Goal: Complete application form

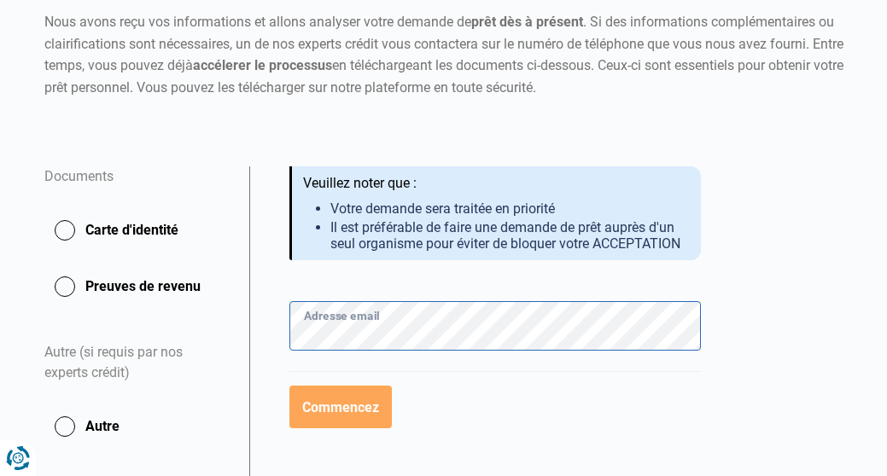
scroll to position [239, 0]
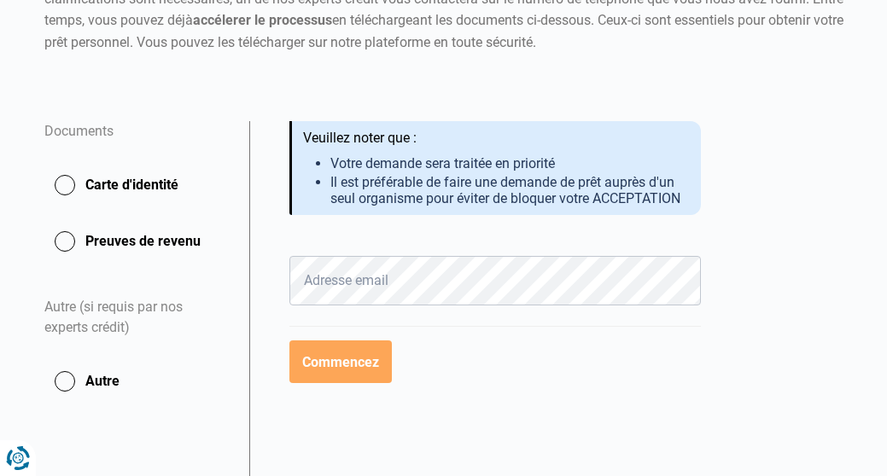
click at [66, 178] on button "Carte d'identité" at bounding box center [136, 185] width 184 height 43
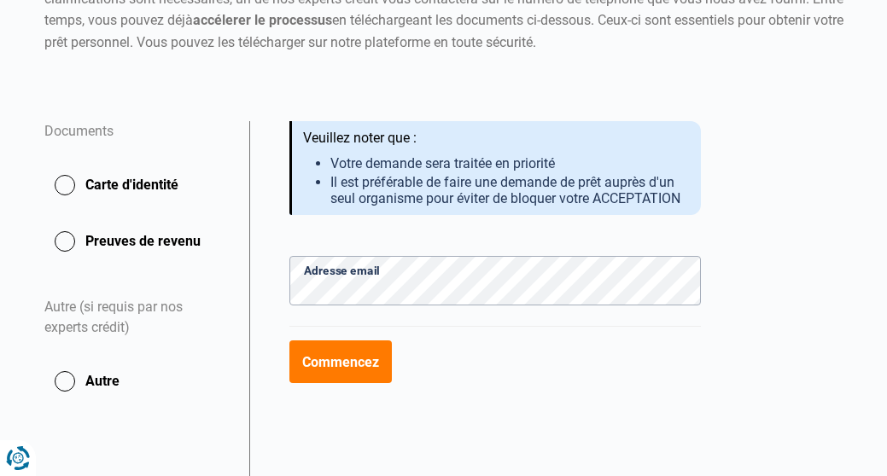
click at [352, 353] on button "Commencez" at bounding box center [340, 362] width 103 height 43
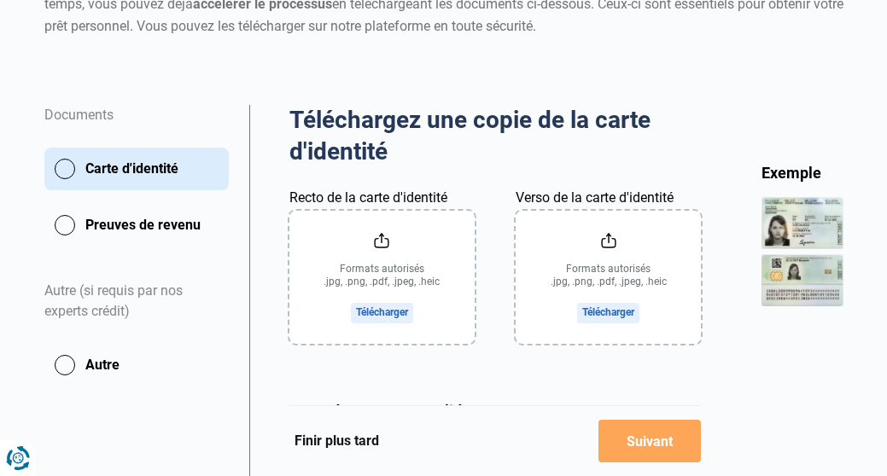
scroll to position [272, 0]
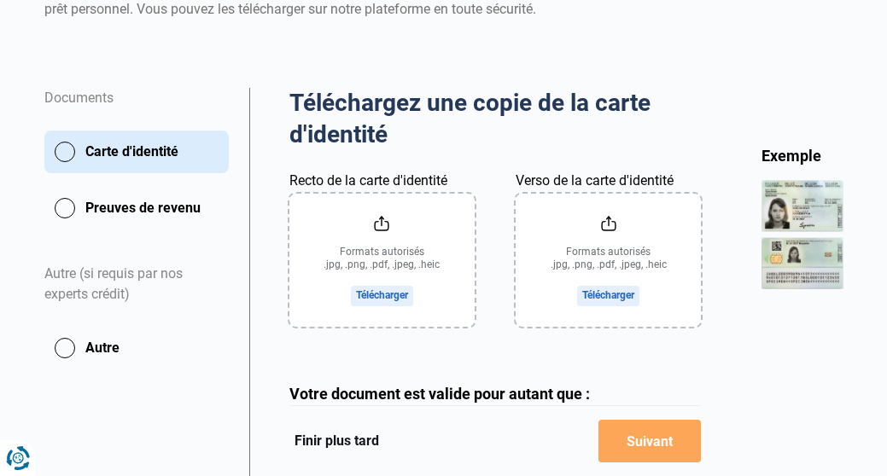
click at [377, 246] on input "Recto de la carte d'identité" at bounding box center [381, 260] width 185 height 133
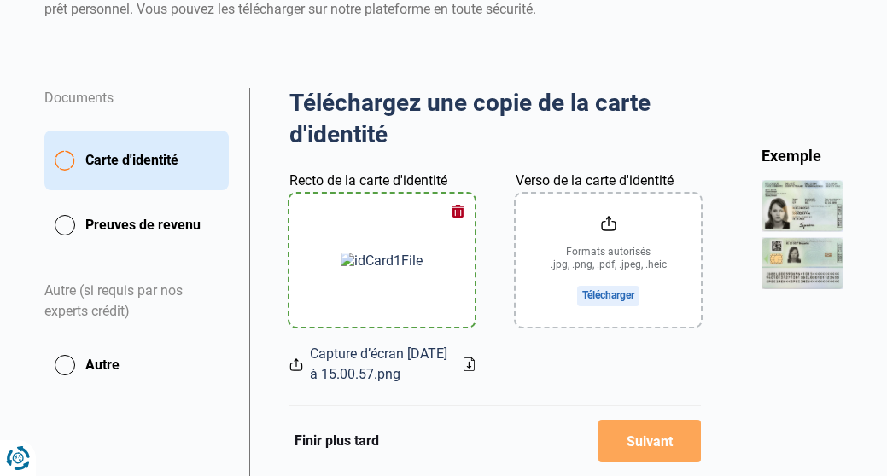
click at [599, 292] on input "Verso de la carte d'identité" at bounding box center [608, 260] width 185 height 133
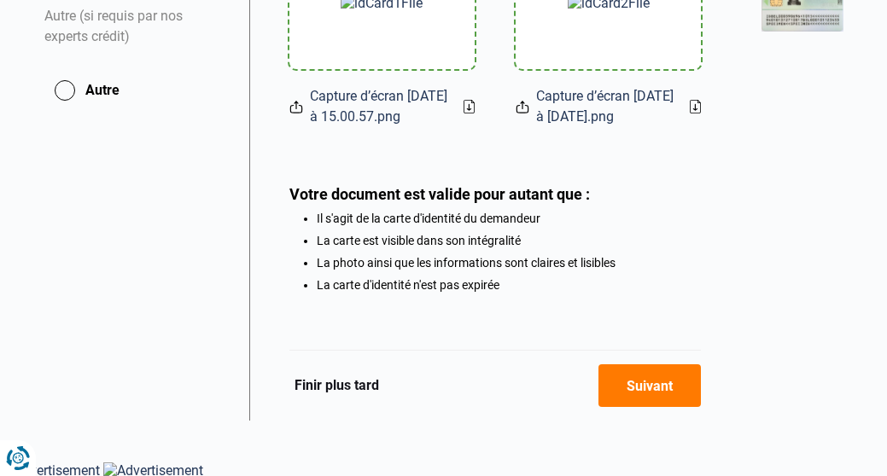
scroll to position [529, 0]
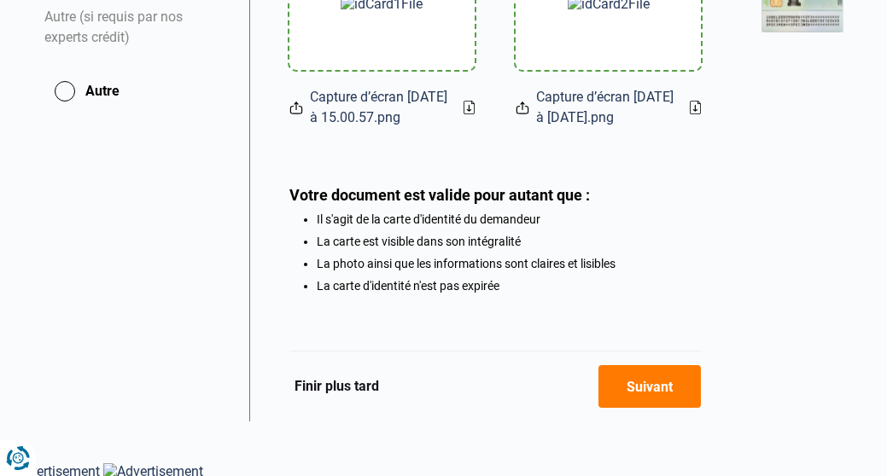
click at [667, 378] on button "Suivant" at bounding box center [649, 386] width 103 height 43
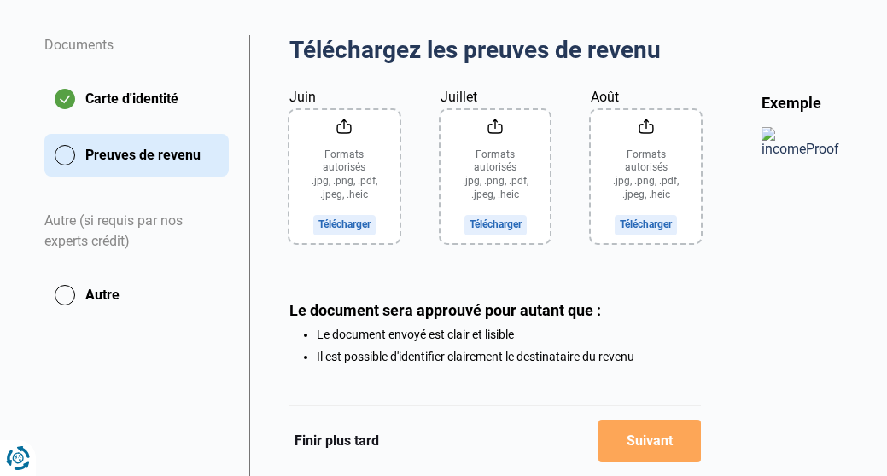
scroll to position [297, 0]
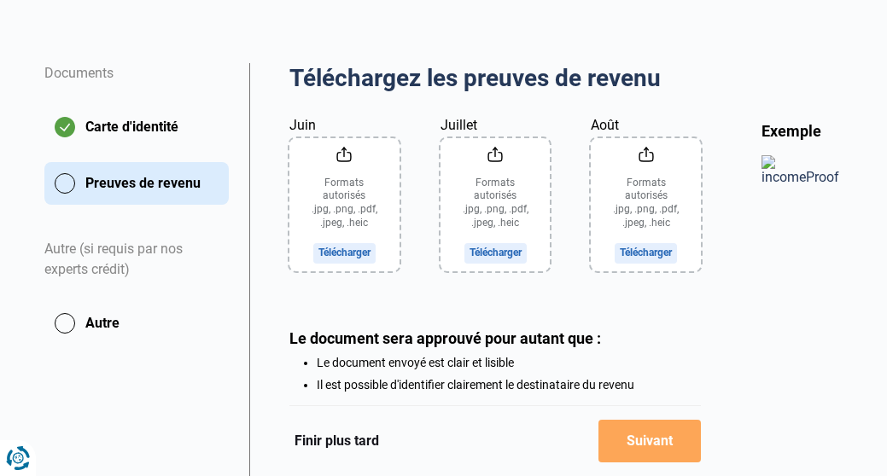
click at [358, 251] on input "Juin" at bounding box center [344, 204] width 110 height 133
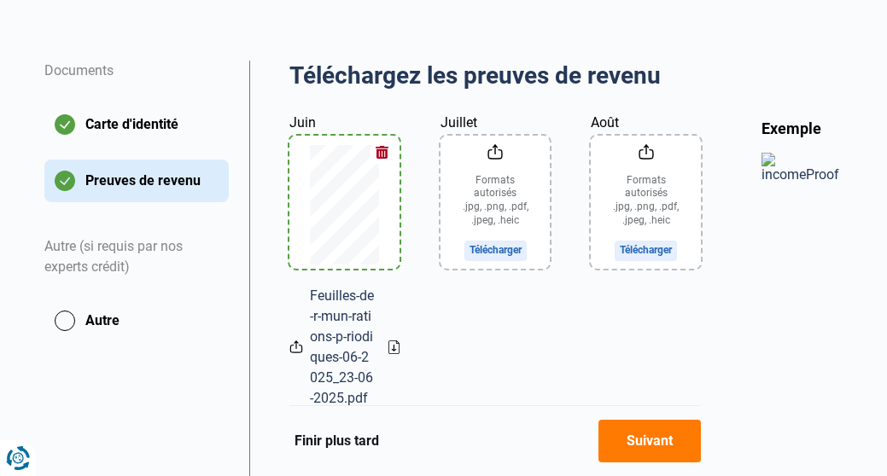
scroll to position [299, 0]
click at [515, 247] on input "Juillet" at bounding box center [496, 203] width 110 height 133
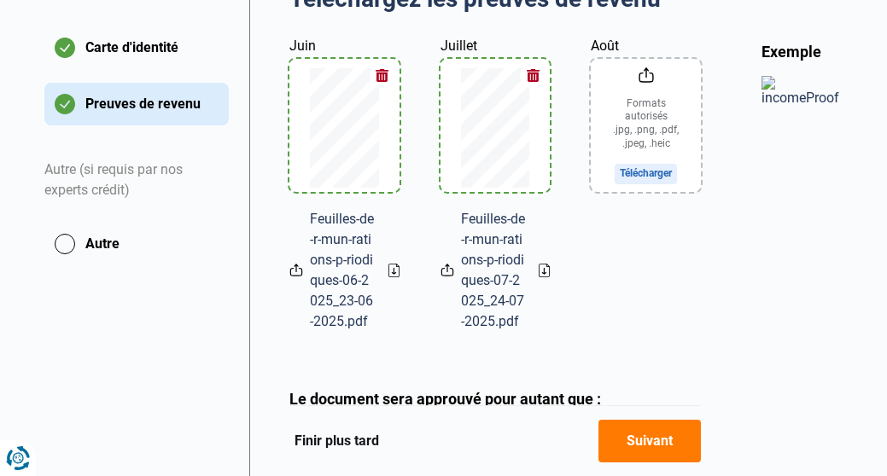
scroll to position [379, 0]
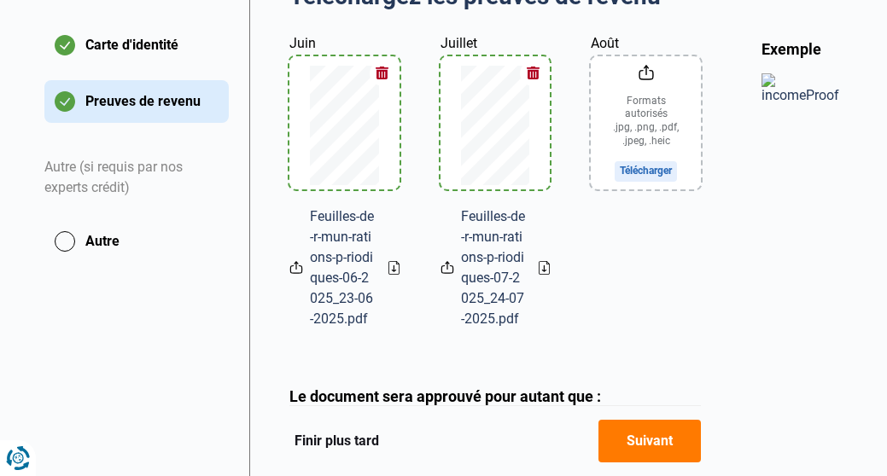
click at [665, 429] on button "Suivant" at bounding box center [649, 441] width 103 height 43
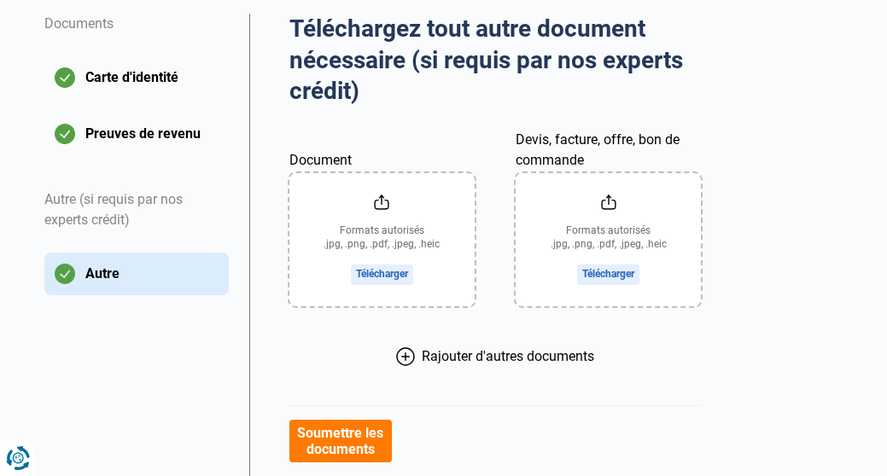
scroll to position [341, 0]
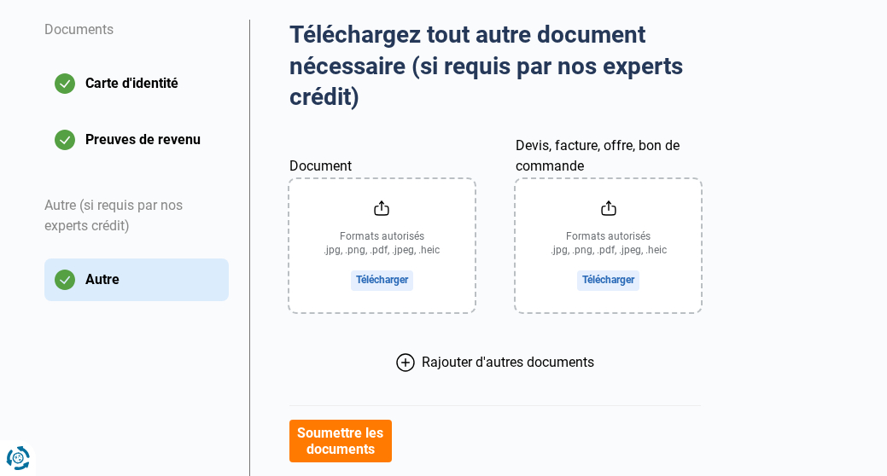
click at [384, 276] on input "Document" at bounding box center [381, 245] width 185 height 133
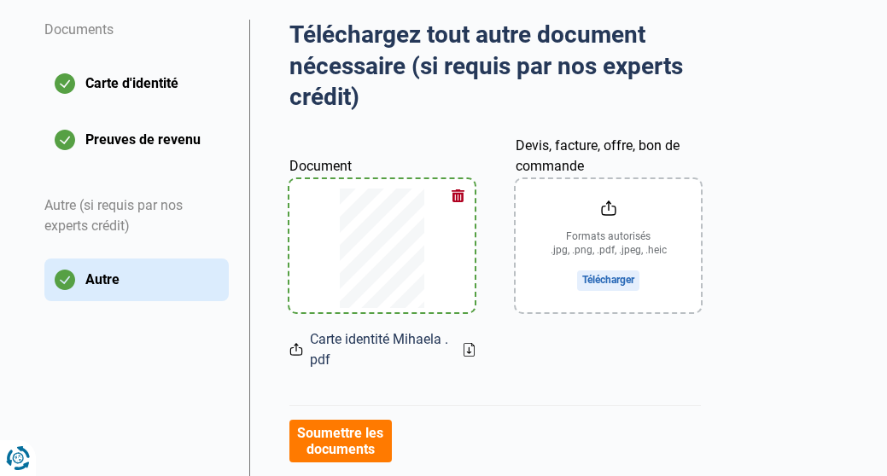
click at [609, 277] on input "Devis, facture, offre, bon de commande" at bounding box center [608, 245] width 185 height 133
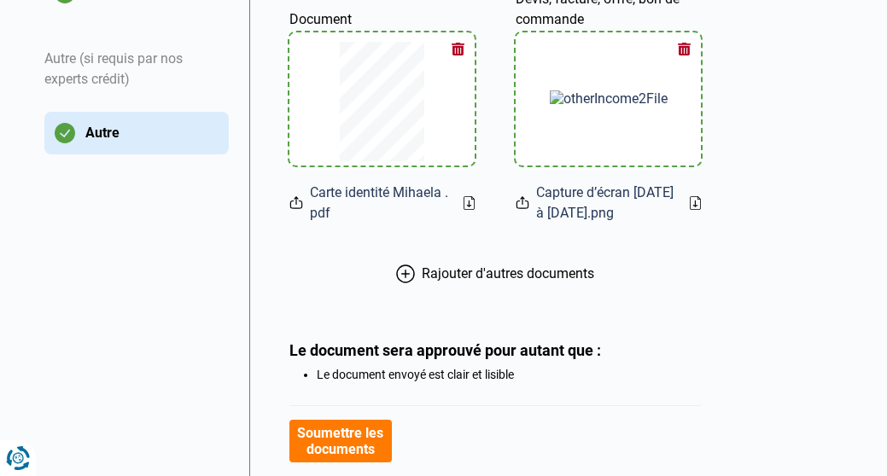
scroll to position [490, 0]
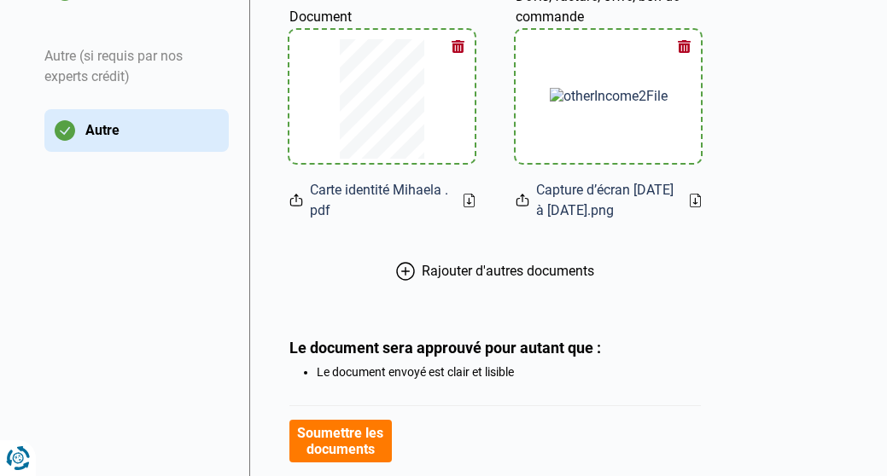
click at [522, 271] on span "Rajouter d'autres documents" at bounding box center [508, 271] width 172 height 16
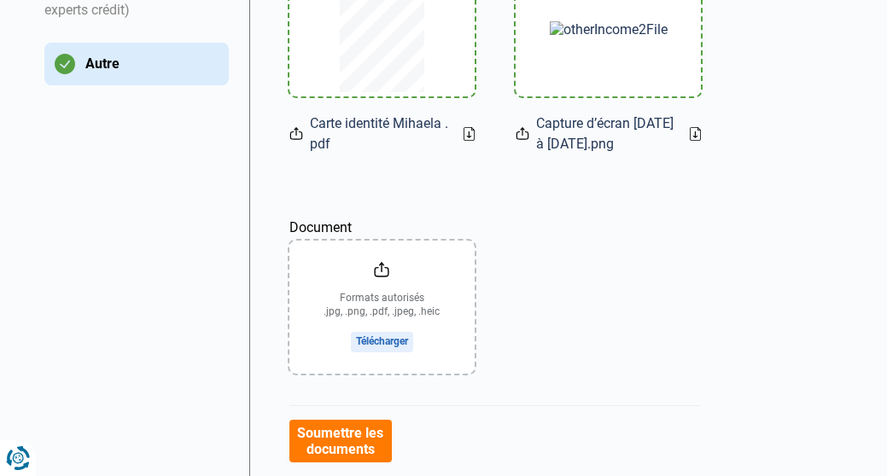
scroll to position [576, 0]
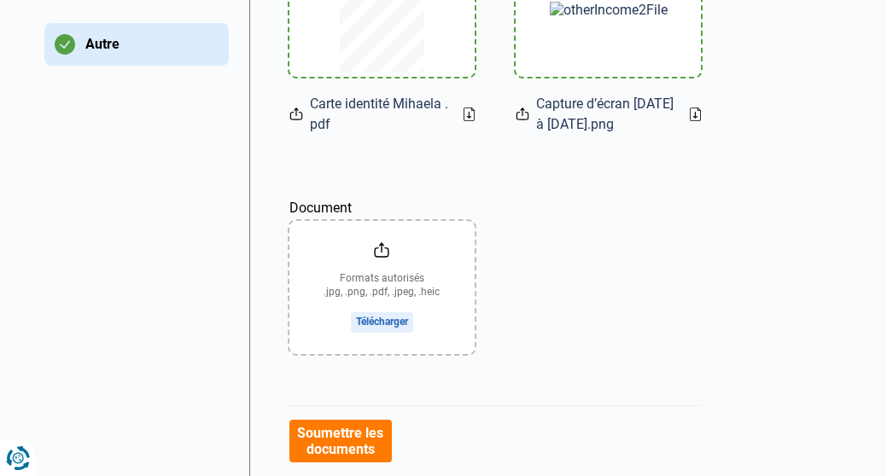
click at [386, 321] on input "Document" at bounding box center [381, 287] width 185 height 133
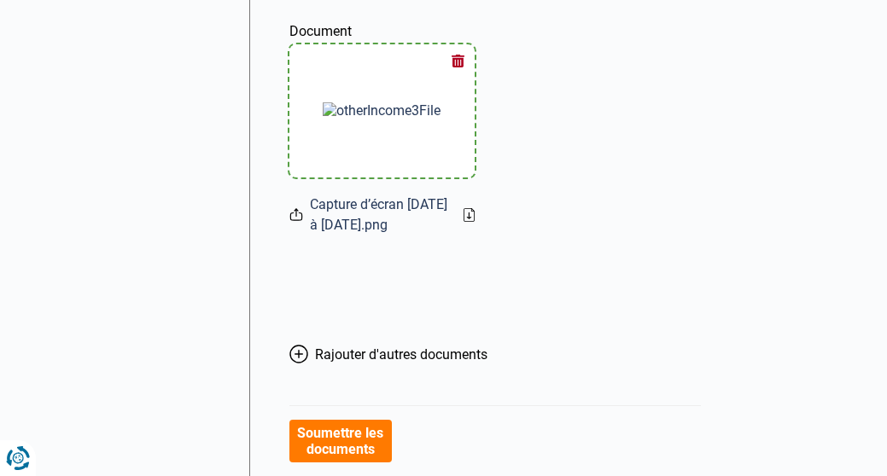
scroll to position [759, 0]
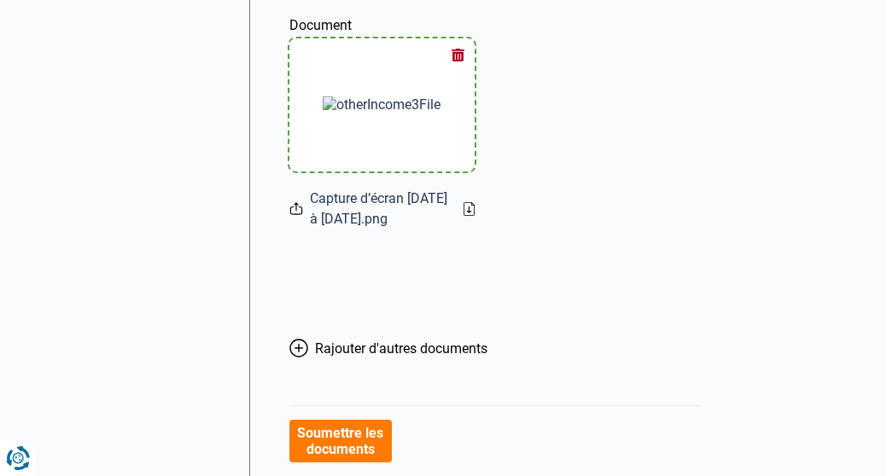
click at [457, 336] on button "Rajouter d'autres documents" at bounding box center [388, 349] width 198 height 156
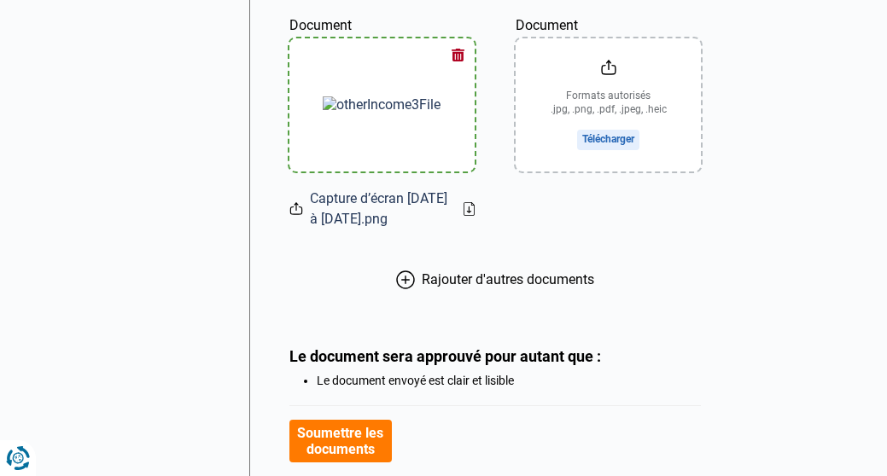
click at [596, 132] on input "Document" at bounding box center [608, 104] width 185 height 133
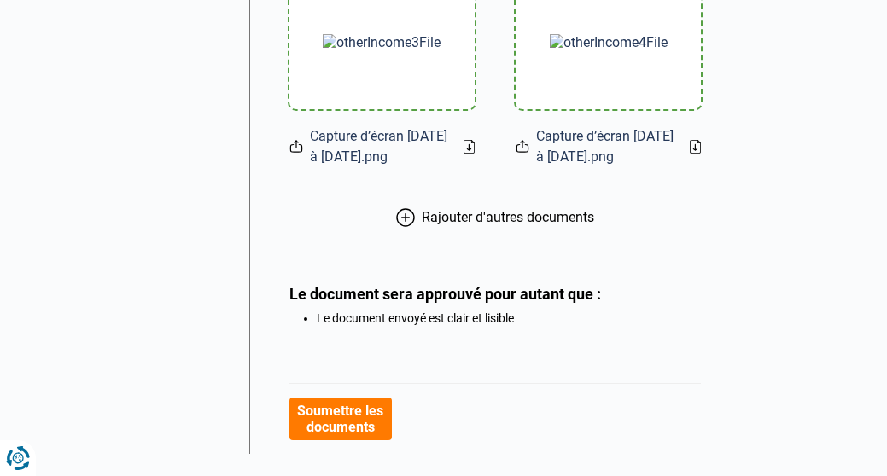
scroll to position [817, 0]
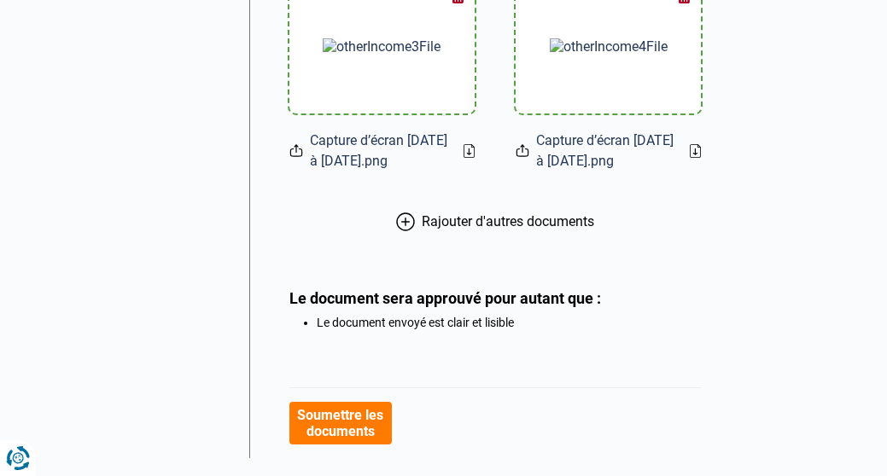
click at [512, 216] on span "Rajouter d'autres documents" at bounding box center [508, 221] width 172 height 16
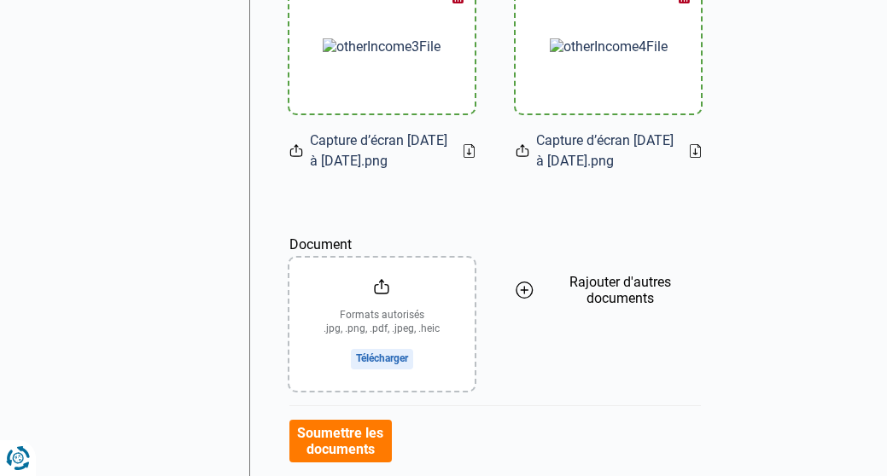
click at [390, 363] on input "Document" at bounding box center [381, 324] width 185 height 133
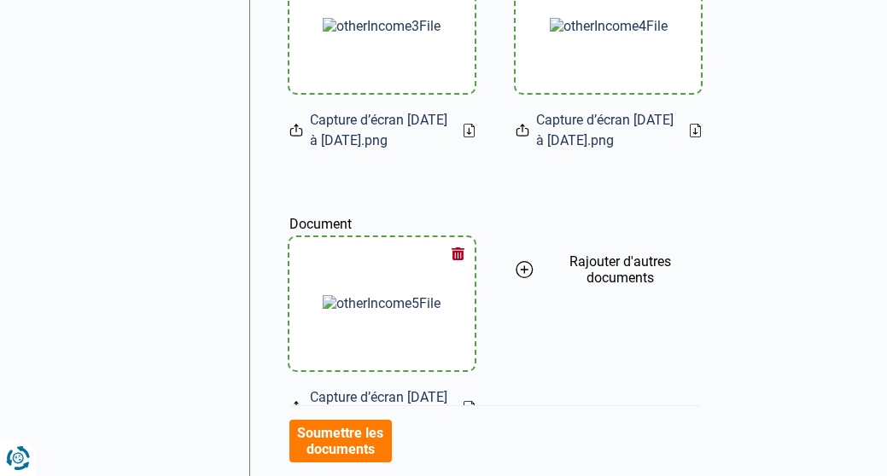
scroll to position [896, 0]
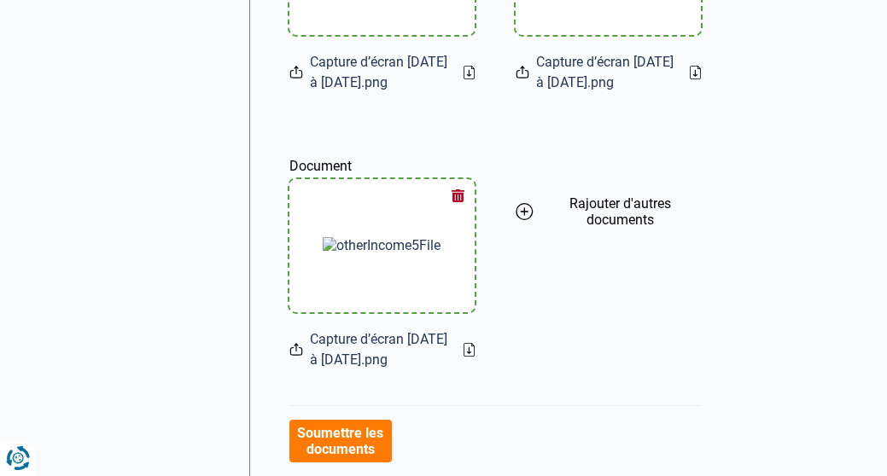
click at [616, 207] on span "Rajouter d'autres documents" at bounding box center [620, 212] width 161 height 32
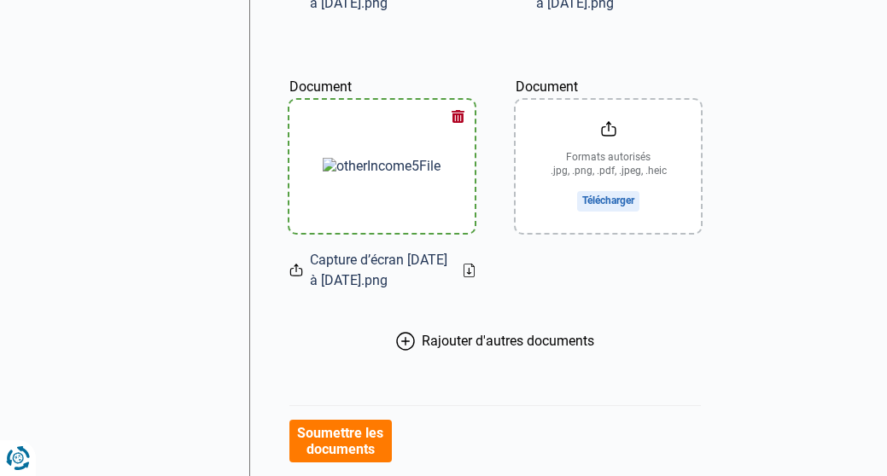
scroll to position [985, 0]
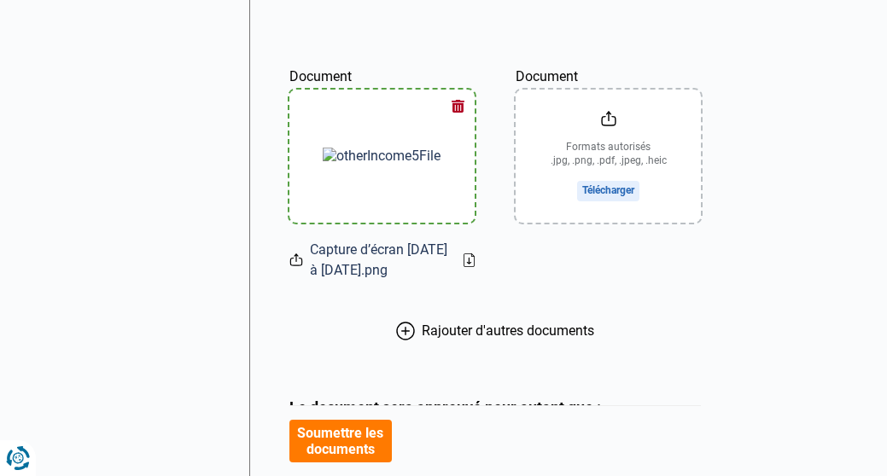
click at [606, 185] on input "Document" at bounding box center [608, 156] width 185 height 133
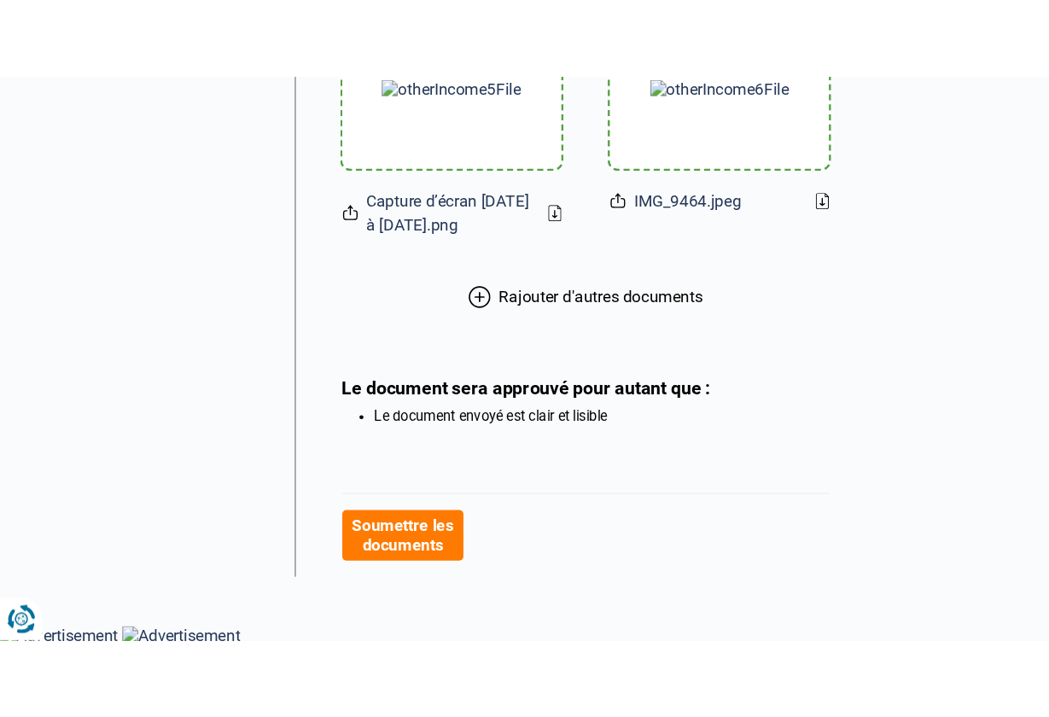
scroll to position [670, 0]
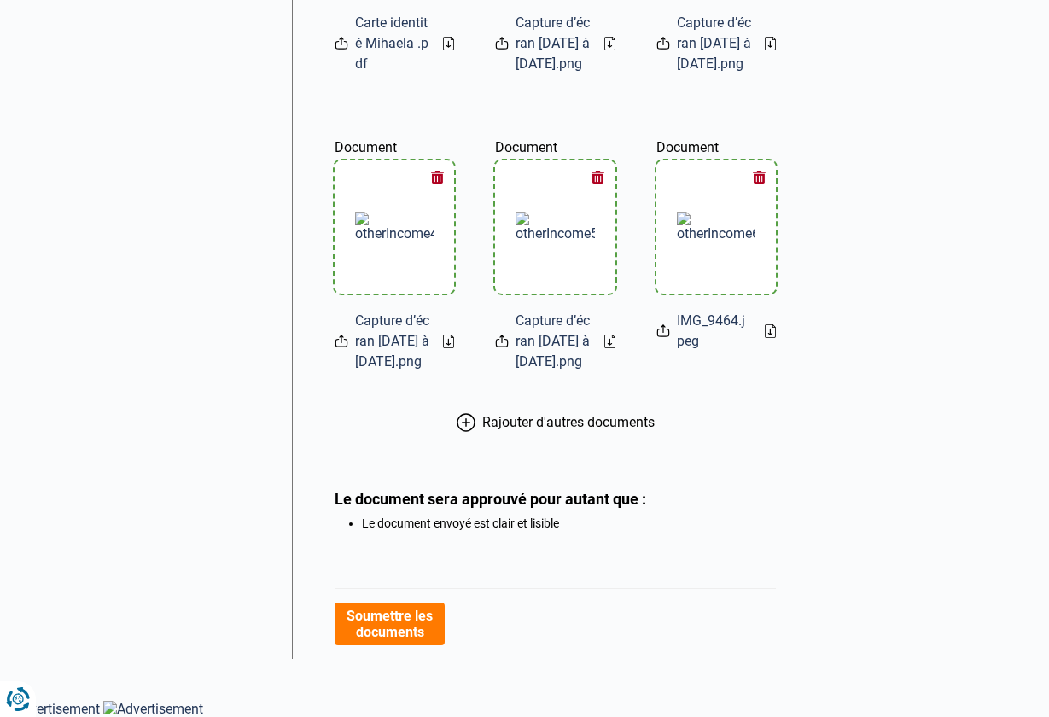
click at [537, 457] on div "Téléchargez tout autre document nécessaire (si requis par nos experts crédit) A…" at bounding box center [556, 116] width 442 height 826
click at [537, 430] on span "Rajouter d'autres documents" at bounding box center [568, 422] width 172 height 16
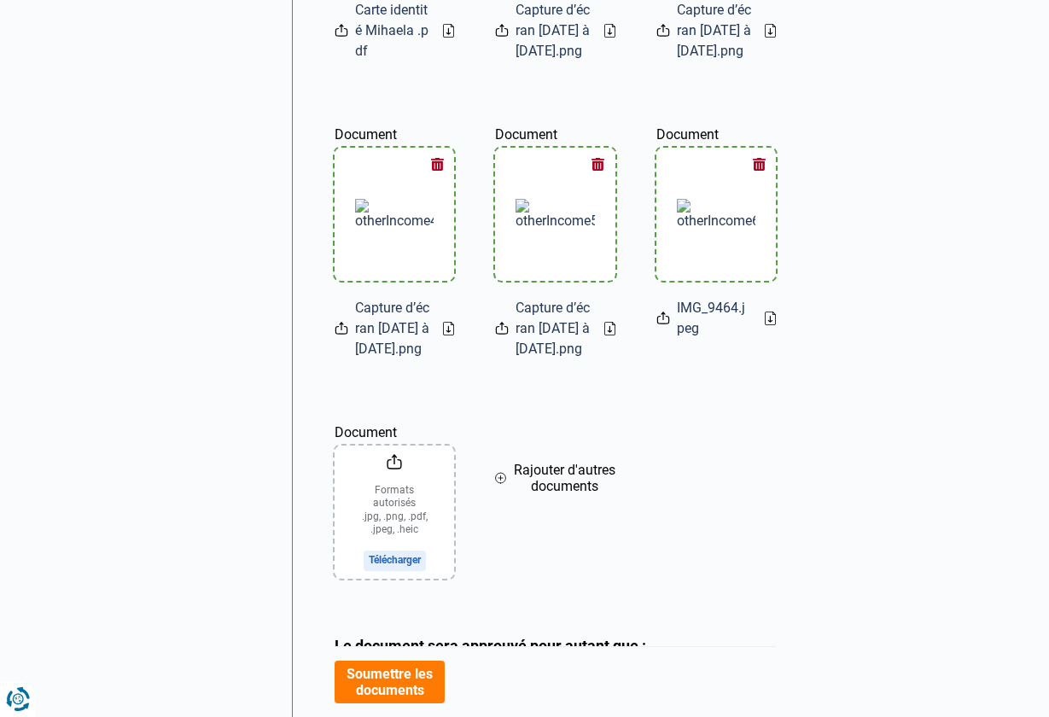
click at [398, 476] on input "Document" at bounding box center [395, 512] width 120 height 133
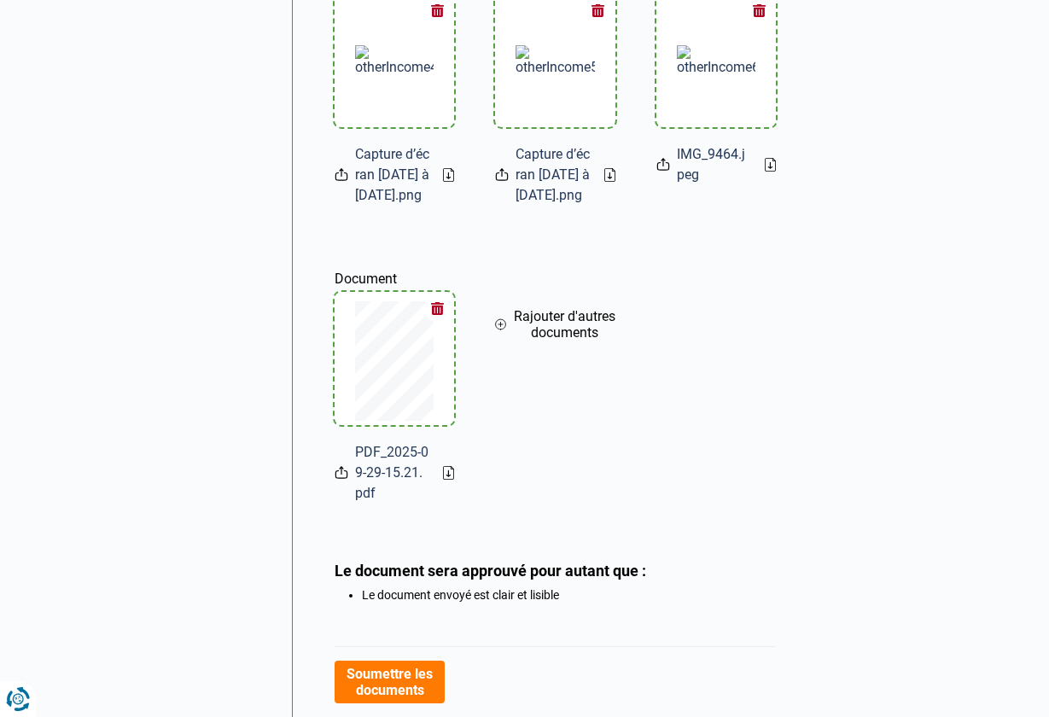
scroll to position [870, 0]
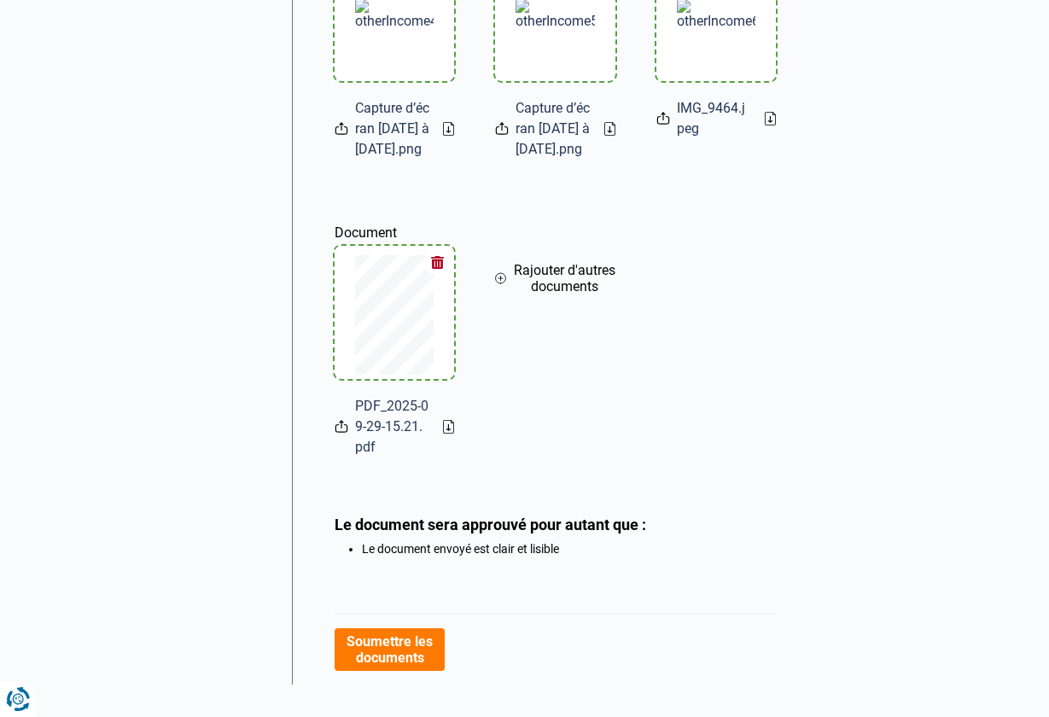
click at [569, 336] on button "Rajouter d'autres documents" at bounding box center [555, 279] width 120 height 156
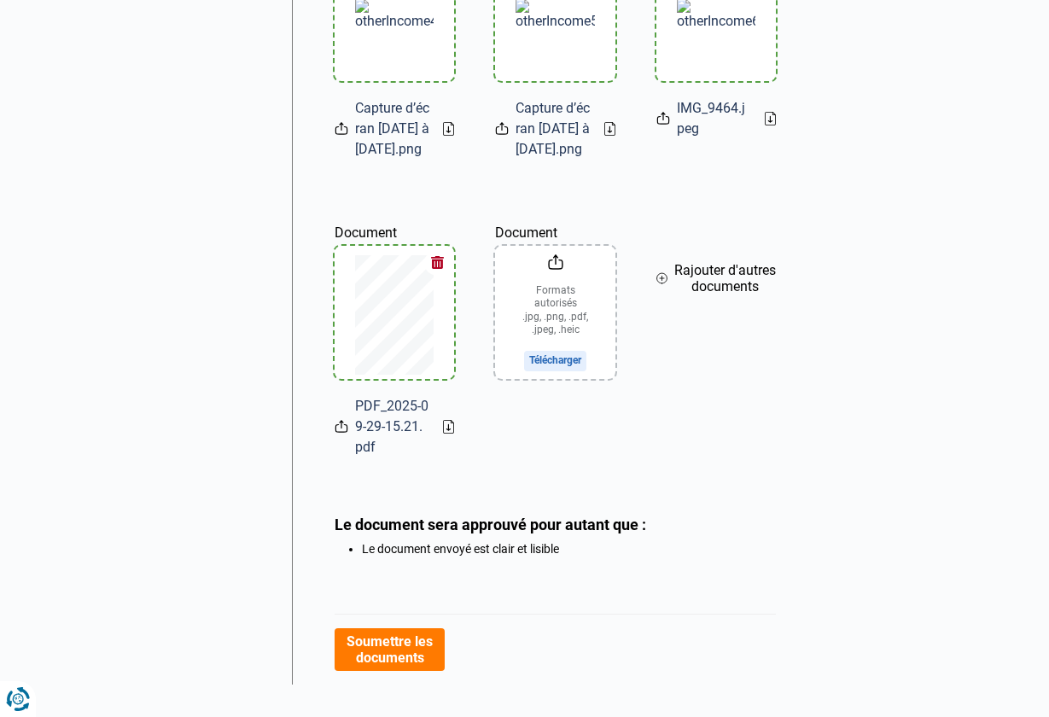
click at [558, 379] on input "Document" at bounding box center [555, 312] width 120 height 133
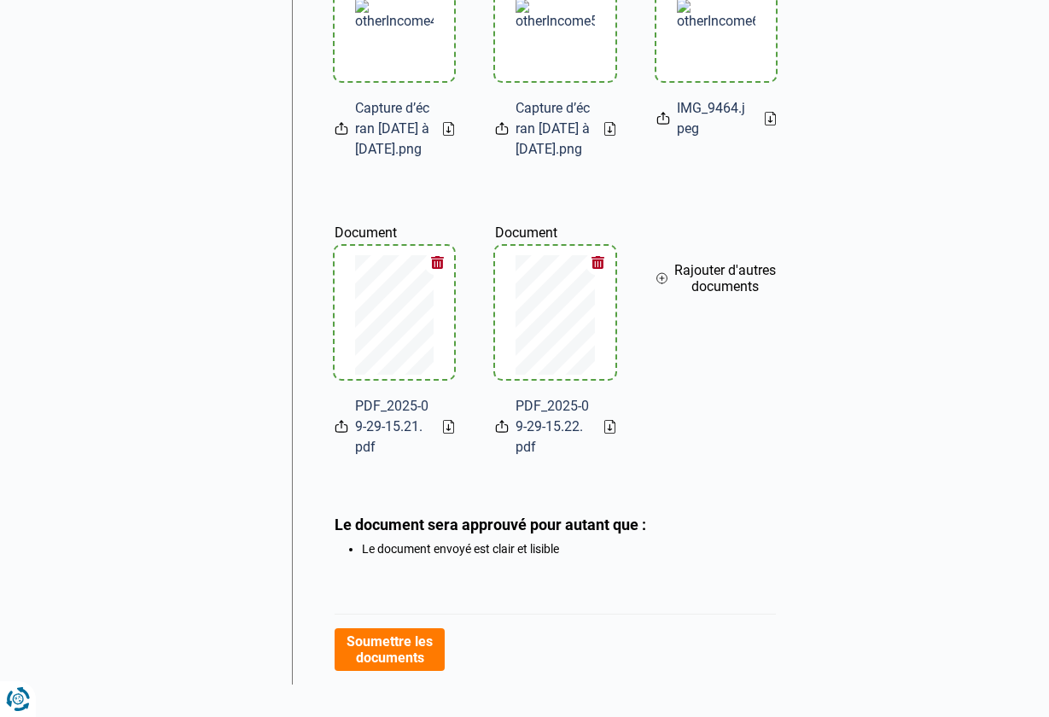
click at [705, 295] on span "Rajouter d'autres documents" at bounding box center [725, 278] width 102 height 32
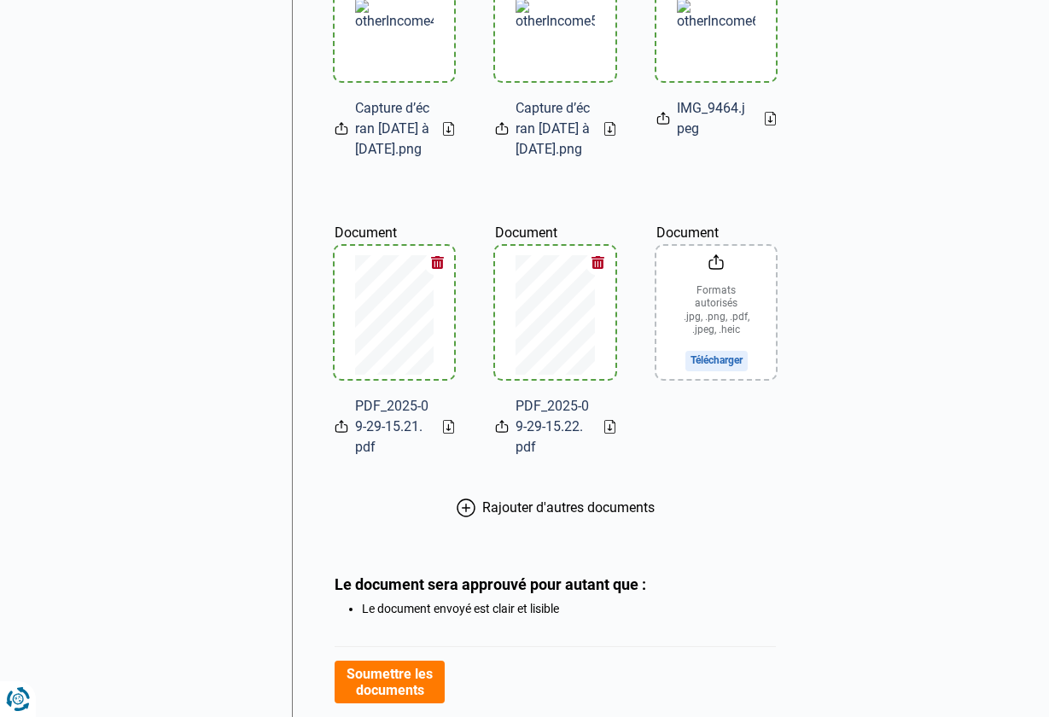
click at [712, 379] on input "Document" at bounding box center [717, 312] width 120 height 133
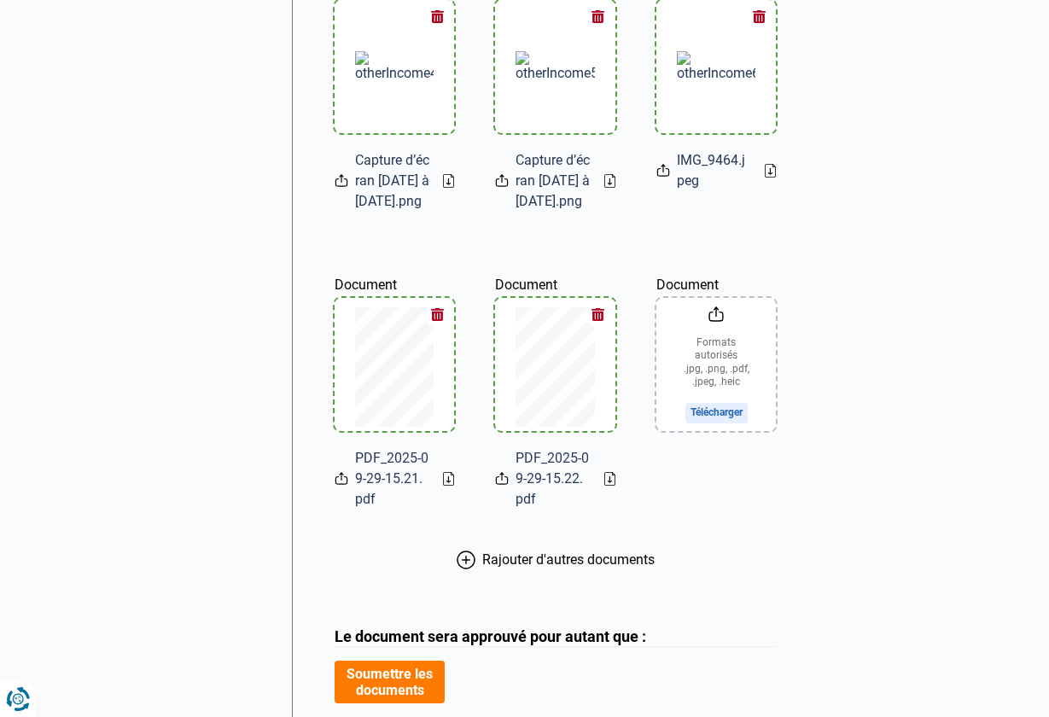
scroll to position [816, 0]
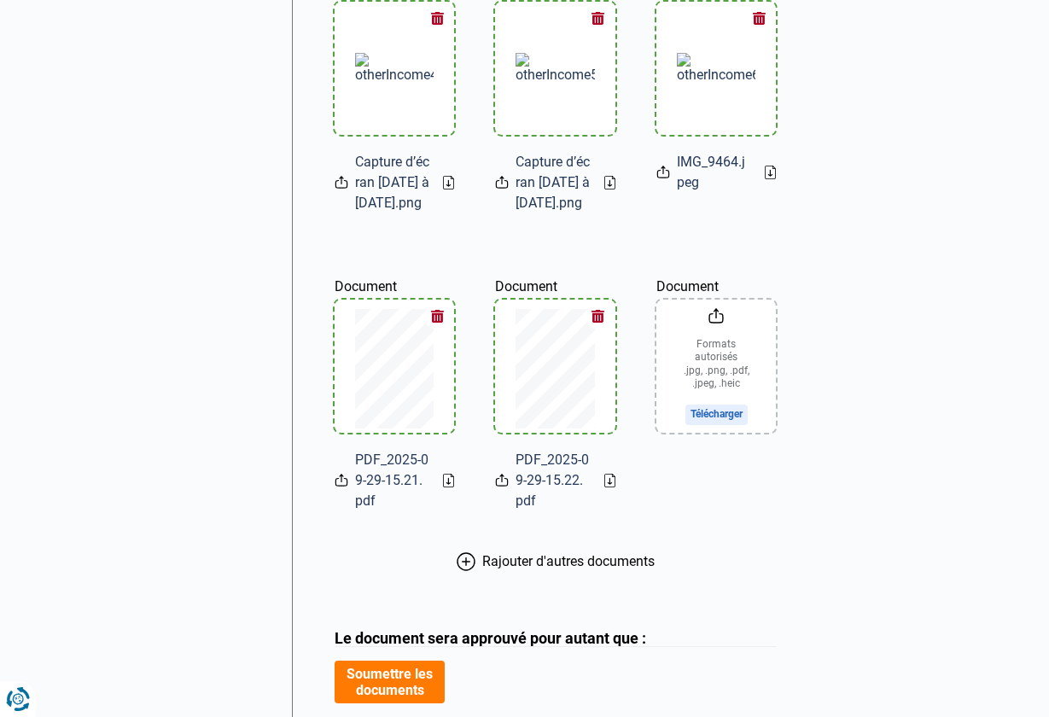
click at [539, 476] on span "Rajouter d'autres documents" at bounding box center [568, 561] width 172 height 16
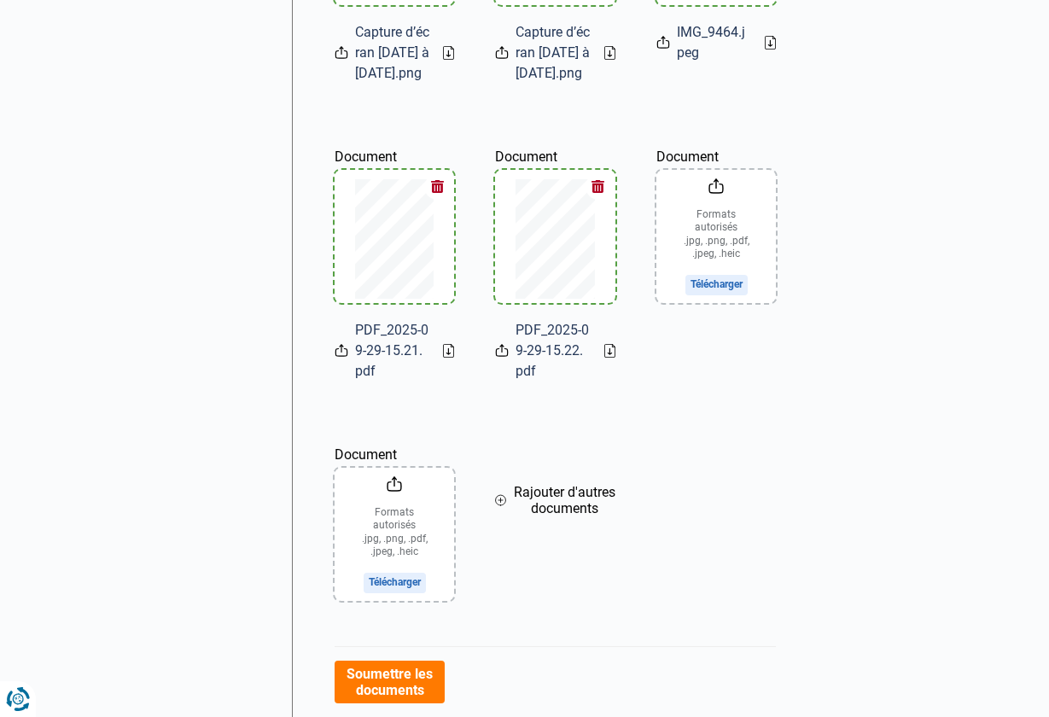
scroll to position [973, 0]
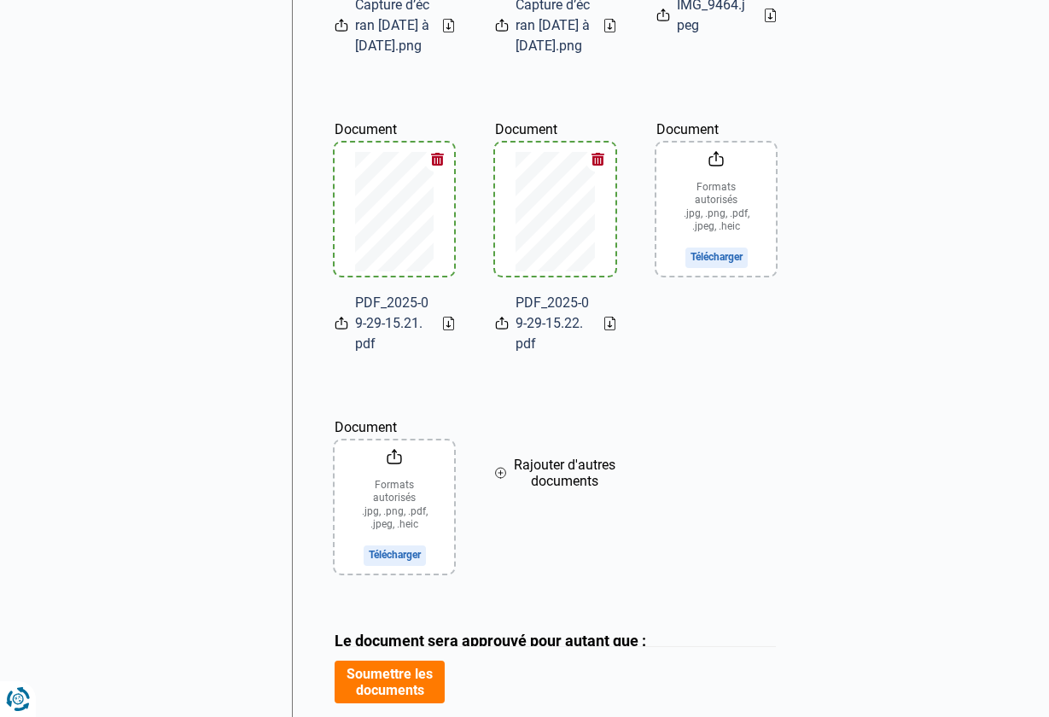
click at [400, 476] on input "Document" at bounding box center [395, 507] width 120 height 133
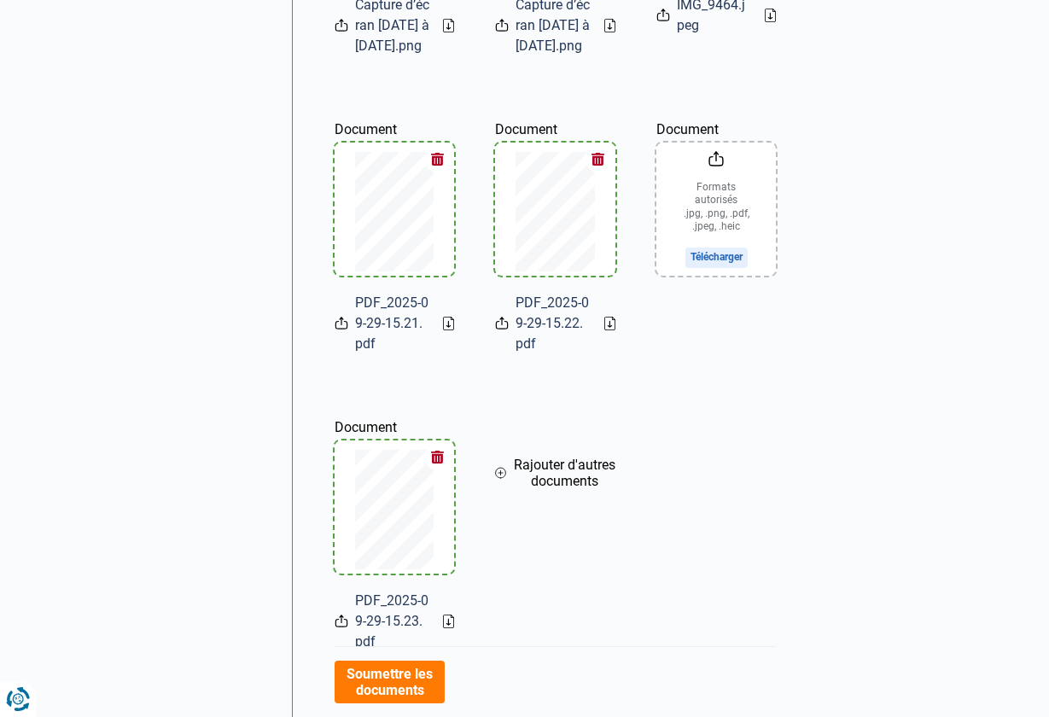
click at [569, 476] on button "Rajouter d'autres documents" at bounding box center [555, 473] width 120 height 156
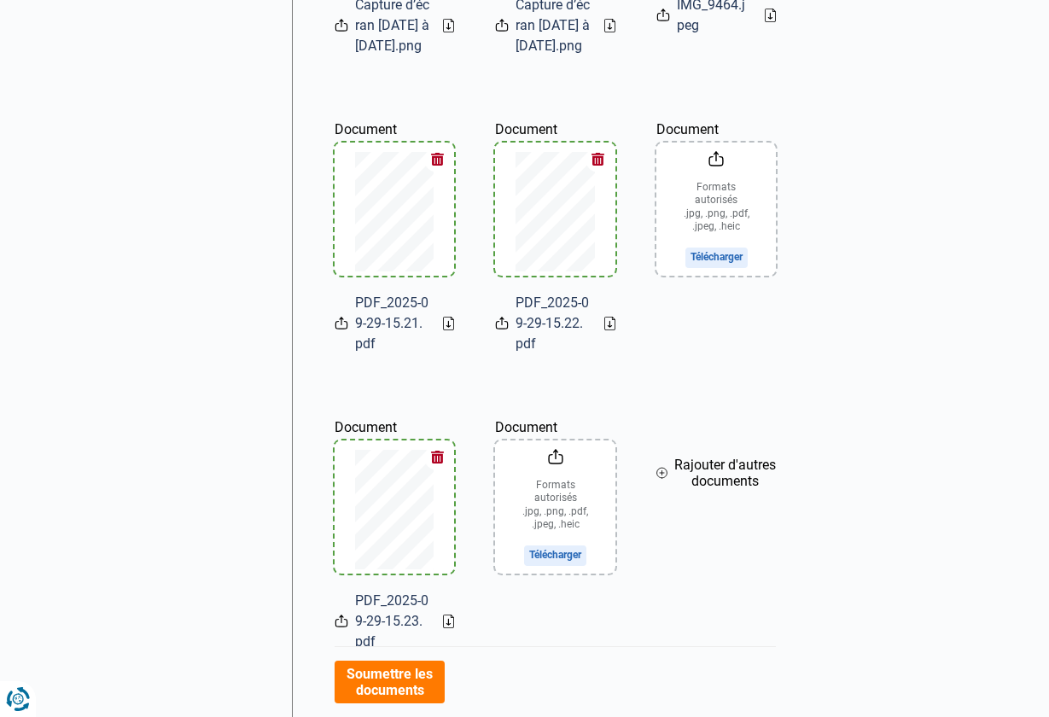
click at [563, 476] on input "Document" at bounding box center [555, 507] width 120 height 133
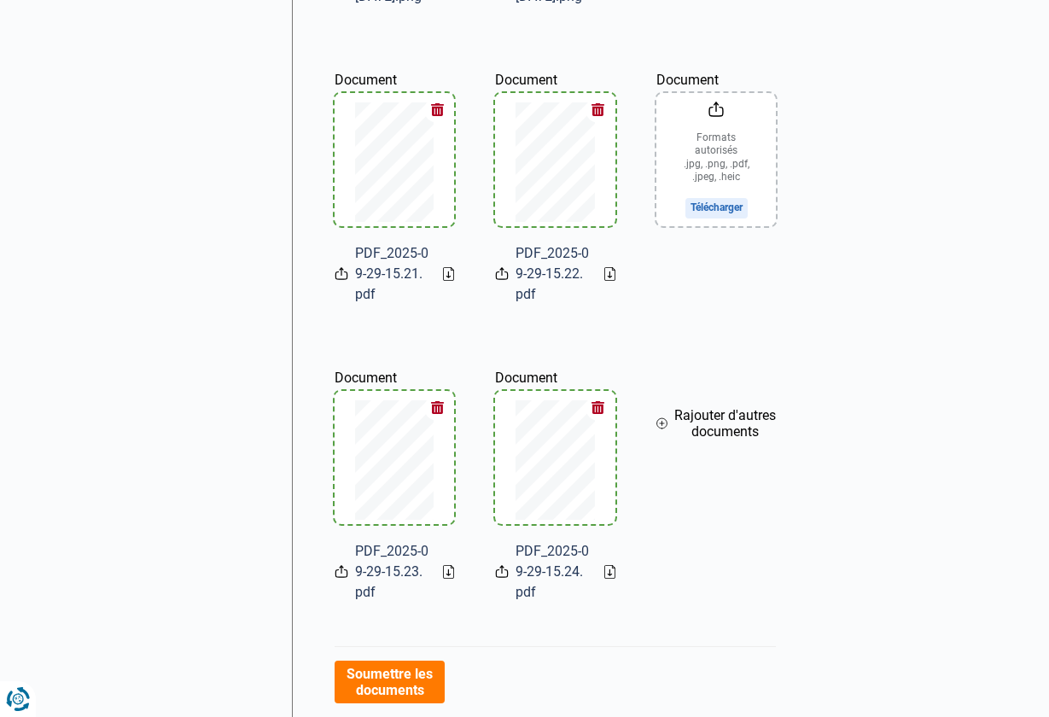
scroll to position [1054, 0]
